Goal: Information Seeking & Learning: Learn about a topic

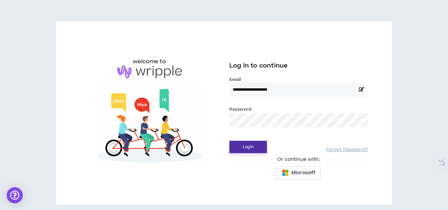
click at [238, 144] on button "Login" at bounding box center [248, 147] width 38 height 12
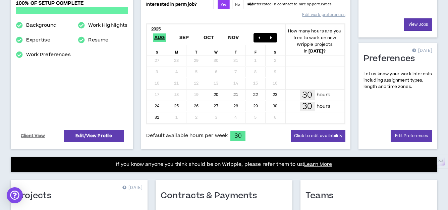
scroll to position [128, 0]
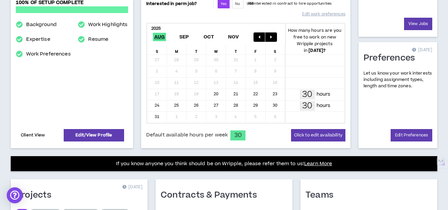
click at [30, 134] on link "Client View" at bounding box center [33, 136] width 26 height 12
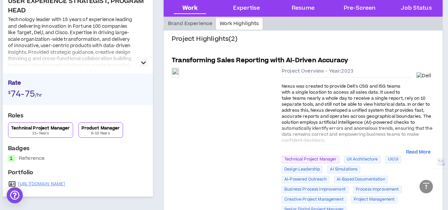
scroll to position [139, 0]
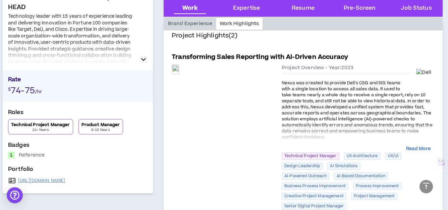
click at [242, 55] on h5 "Transforming Sales Reporting with AI-Driven Accuracy" at bounding box center [260, 57] width 176 height 9
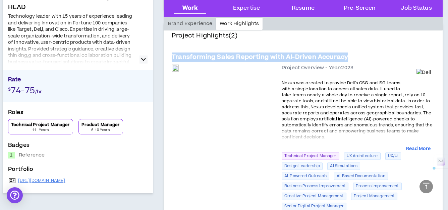
click at [242, 55] on h5 "Transforming Sales Reporting with AI-Driven Accuracy" at bounding box center [260, 57] width 176 height 9
copy h5 "Transforming Sales Reporting with AI-Driven Accuracy"
click at [202, 57] on h5 "Transforming Sales Reporting with AI-Driven Accuracy" at bounding box center [260, 57] width 176 height 9
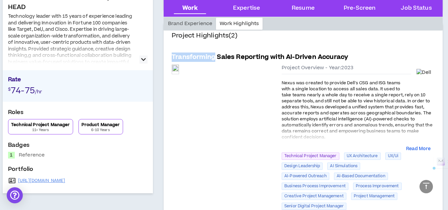
click at [202, 57] on h5 "Transforming Sales Reporting with AI-Driven Accuracy" at bounding box center [260, 57] width 176 height 9
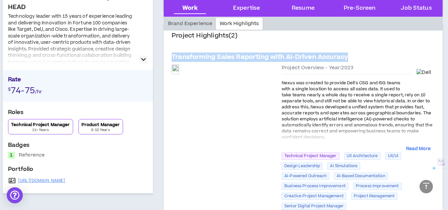
click at [202, 57] on h5 "Transforming Sales Reporting with AI-Driven Accuracy" at bounding box center [260, 57] width 176 height 9
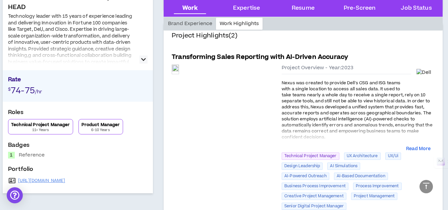
click at [321, 101] on span "Nexus was created to provide Dell's CSG and ISG teams with a single location to…" at bounding box center [356, 110] width 151 height 60
click at [310, 109] on span "Nexus was created to provide Dell's CSG and ISG teams with a single location to…" at bounding box center [356, 110] width 151 height 60
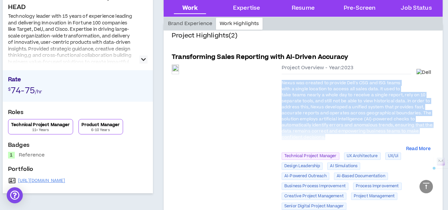
click at [310, 109] on span "Nexus was created to provide Dell's CSG and ISG teams with a single location to…" at bounding box center [356, 110] width 151 height 60
copy span "Nexus was created to provide Dell's CSG and ISG teams with a single location to…"
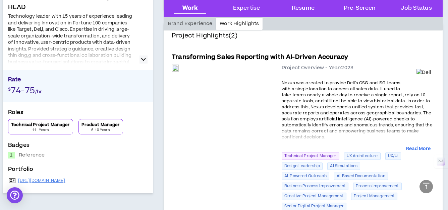
click at [293, 56] on h5 "Transforming Sales Reporting with AI-Driven Accuracy" at bounding box center [260, 57] width 176 height 9
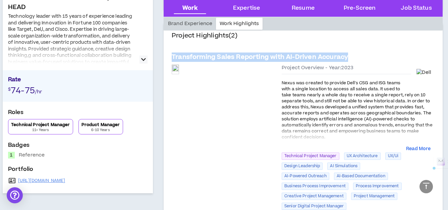
click at [293, 56] on h5 "Transforming Sales Reporting with AI-Driven Accuracy" at bounding box center [260, 57] width 176 height 9
copy h5 "Transforming Sales Reporting with AI-Driven Accuracy"
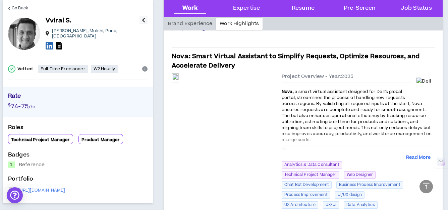
scroll to position [356, 0]
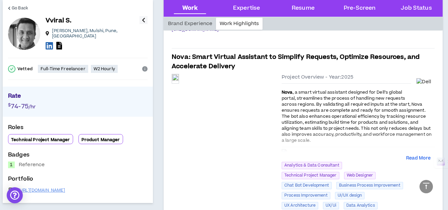
click at [234, 54] on h5 "Nova: Smart Virtual Assistant to Simplify Requests, Optimize Resources, and Acc…" at bounding box center [303, 62] width 263 height 19
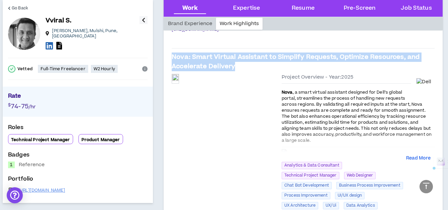
click at [234, 54] on h5 "Nova: Smart Virtual Assistant to Simplify Requests, Optimize Resources, and Acc…" at bounding box center [303, 62] width 263 height 19
copy h5 "Nova: Smart Virtual Assistant to Simplify Requests, Optimize Resources, and Acc…"
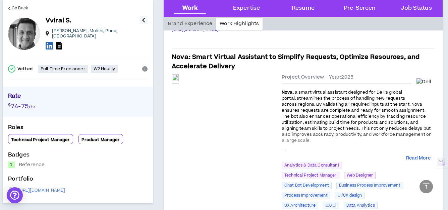
click at [302, 108] on span ", a smart virtual assistant designed for Dell’s global portal, streamlines the …" at bounding box center [356, 116] width 150 height 54
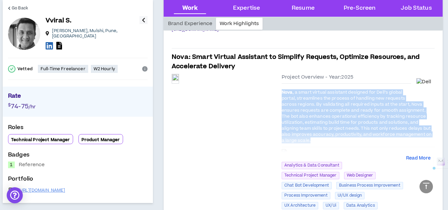
click at [302, 108] on span ", a smart virtual assistant designed for Dell’s global portal, streamlines the …" at bounding box center [356, 116] width 150 height 54
copy p "Nova , a smart virtual assistant designed for Dell’s global portal, streamlines…"
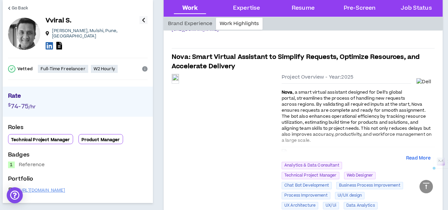
click at [244, 56] on h5 "Nova: Smart Virtual Assistant to Simplify Requests, Optimize Resources, and Acc…" at bounding box center [303, 62] width 263 height 19
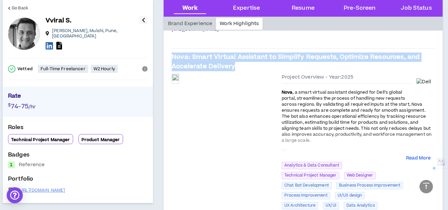
click at [244, 56] on h5 "Nova: Smart Virtual Assistant to Simplify Requests, Optimize Resources, and Acc…" at bounding box center [303, 62] width 263 height 19
copy h5 "Nova: Smart Virtual Assistant to Simplify Requests, Optimize Resources, and Acc…"
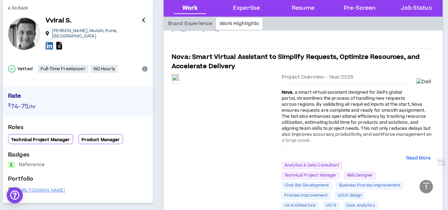
click at [327, 104] on span ", a smart virtual assistant designed for Dell’s global portal, streamlines the …" at bounding box center [356, 116] width 150 height 54
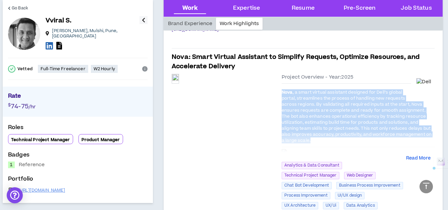
click at [327, 104] on span ", a smart virtual assistant designed for Dell’s global portal, streamlines the …" at bounding box center [356, 116] width 150 height 54
copy p "Nova , a smart virtual assistant designed for Dell’s global portal, streamlines…"
